Goal: Task Accomplishment & Management: Use online tool/utility

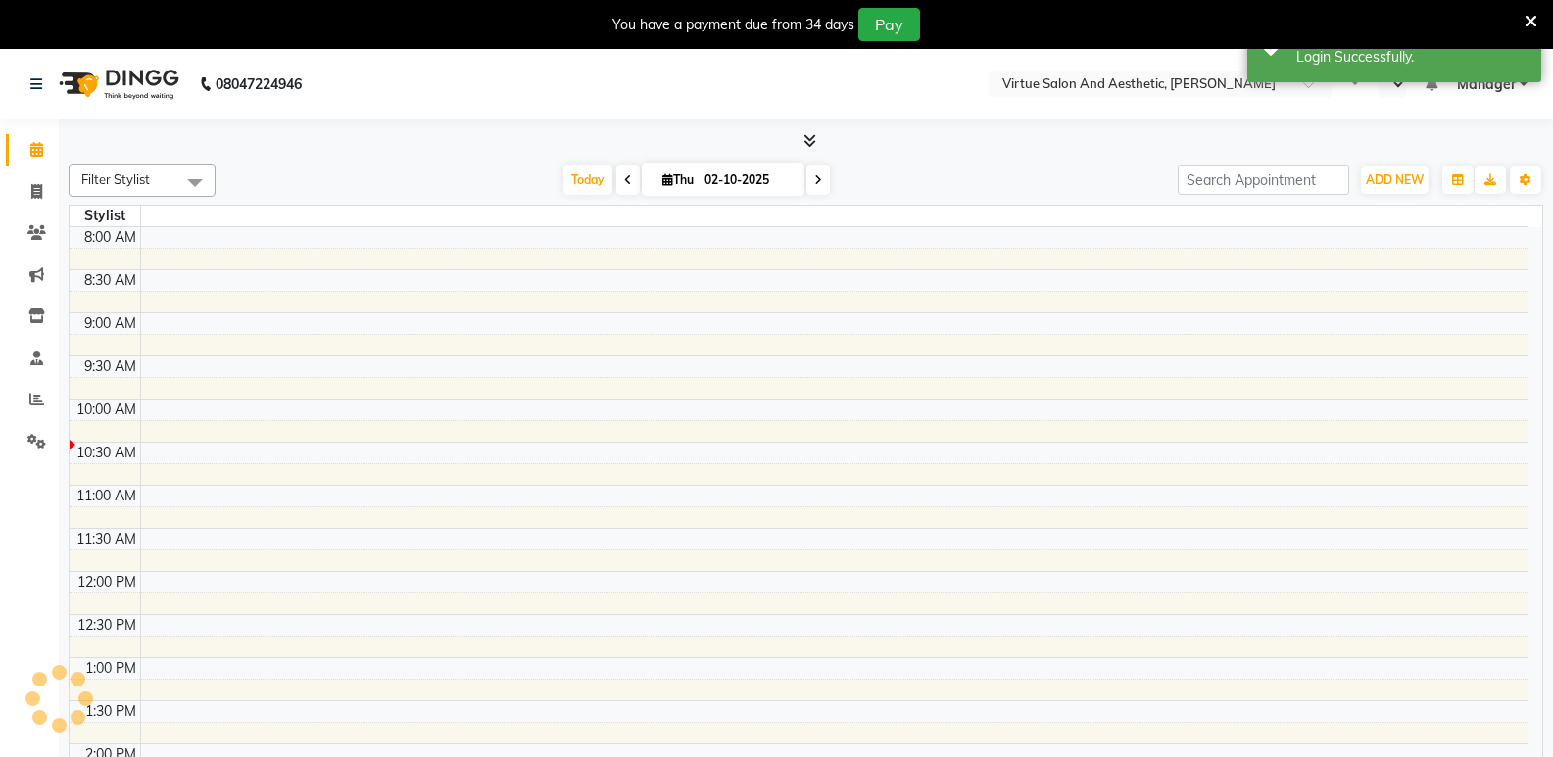
select select "en"
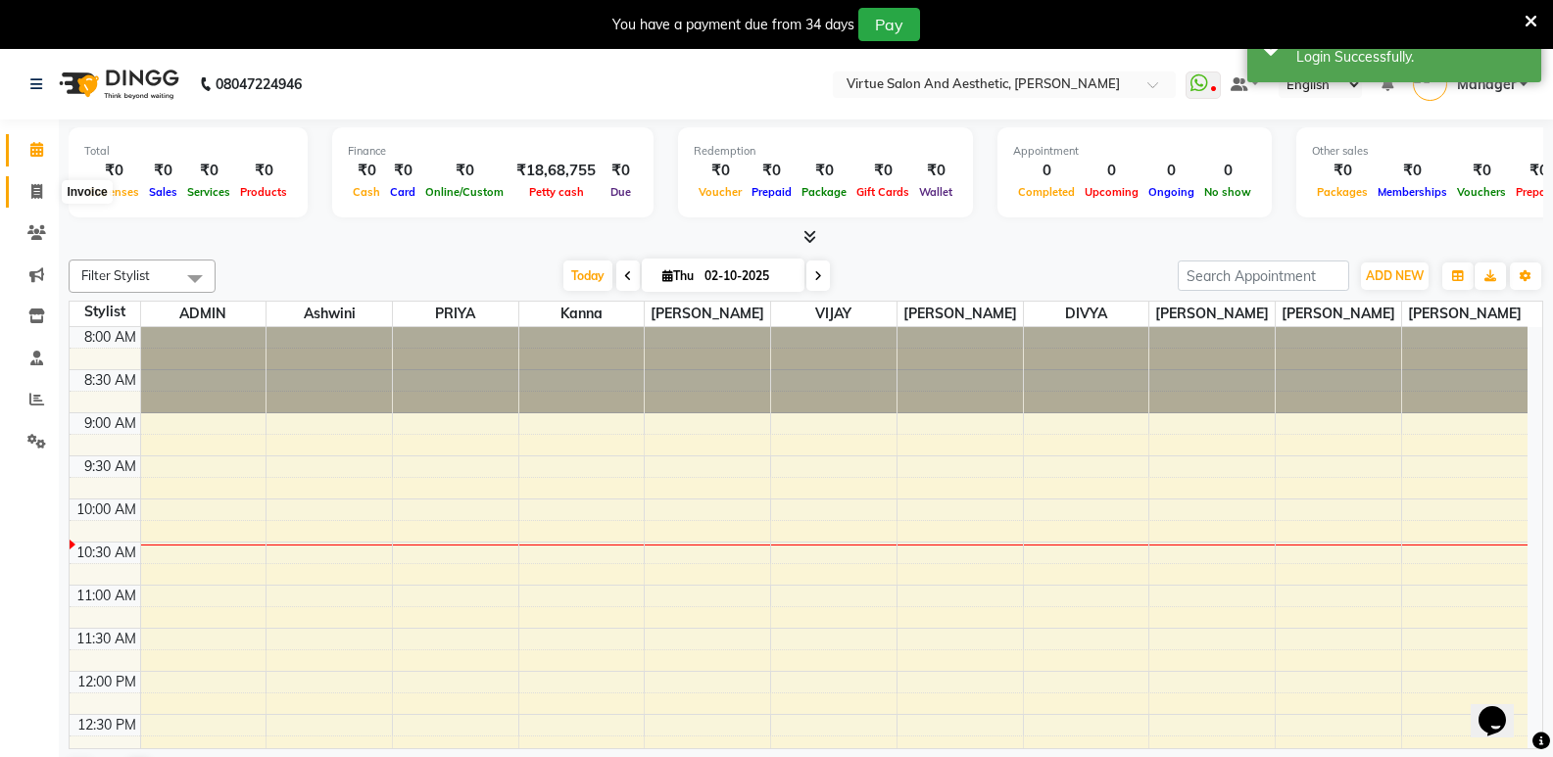
click at [34, 181] on span at bounding box center [37, 192] width 34 height 23
select select "service"
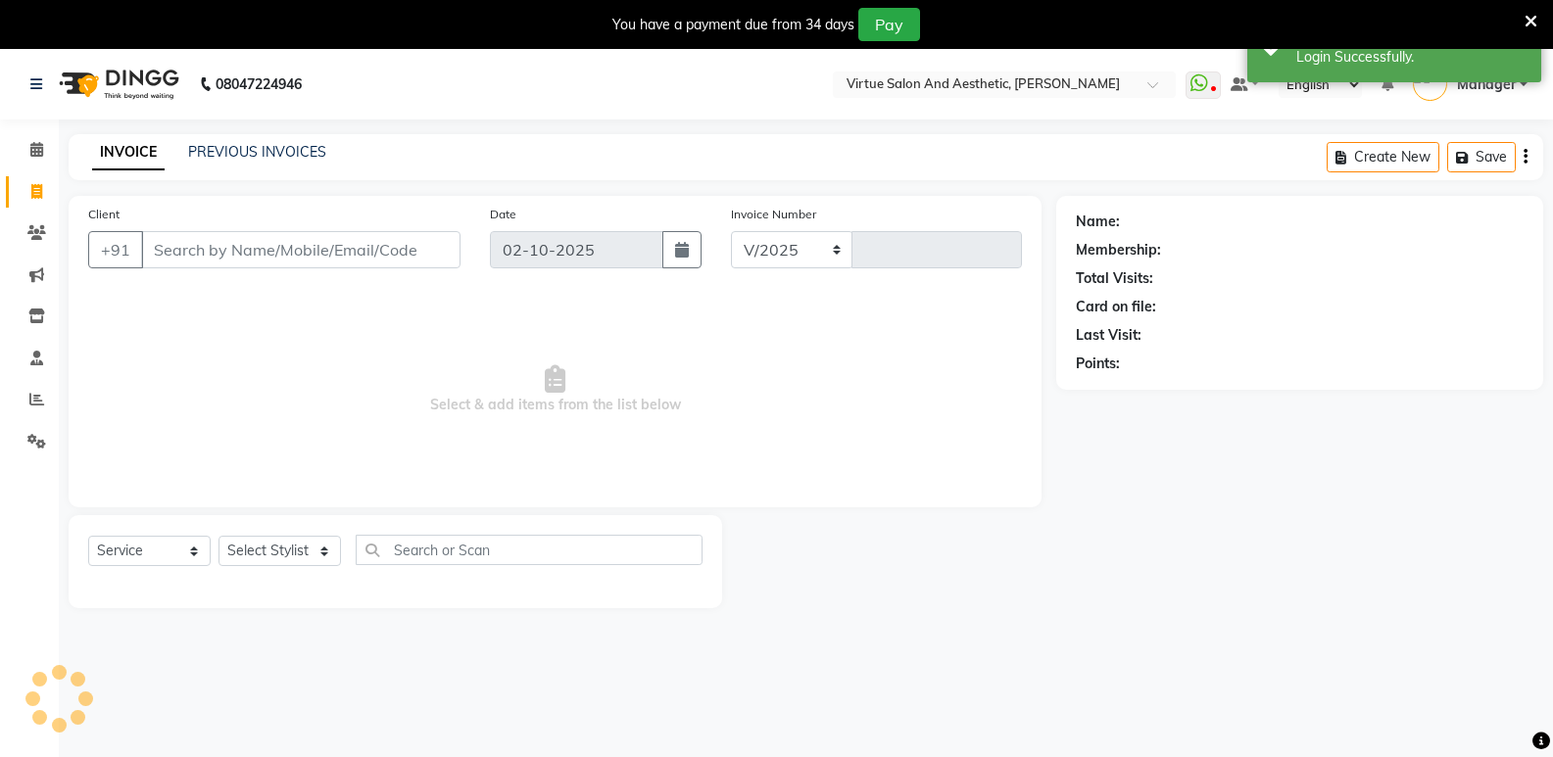
select select "4611"
type input "1298"
